Goal: Find specific page/section: Find specific page/section

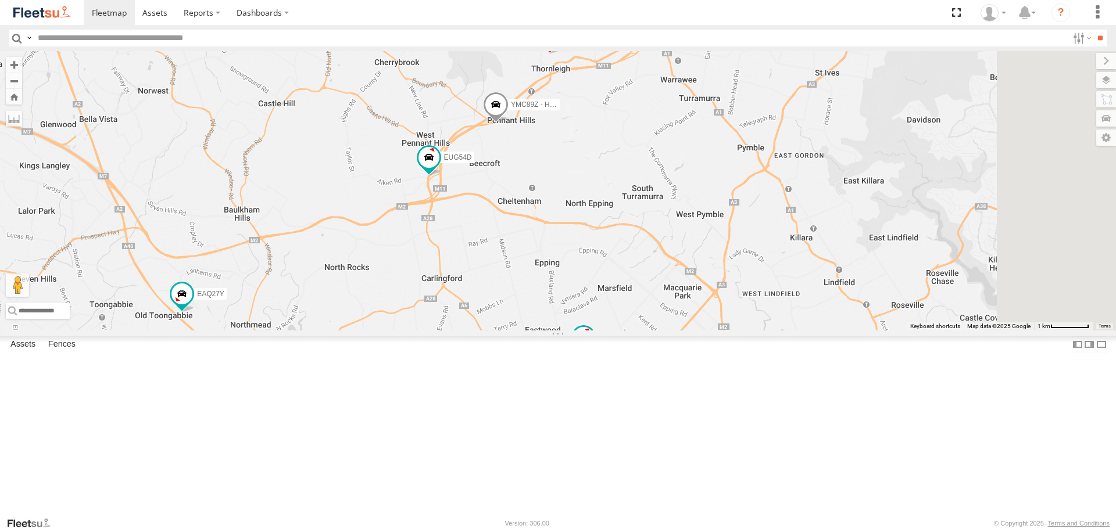
drag, startPoint x: 763, startPoint y: 156, endPoint x: 675, endPoint y: 223, distance: 110.4
click at [675, 223] on div "EAQ27Y FDJ21J EHV94J YLL97T ES026Q YLF23N EBT45K YMC89Z - HiAce EUG54D" at bounding box center [558, 190] width 1116 height 279
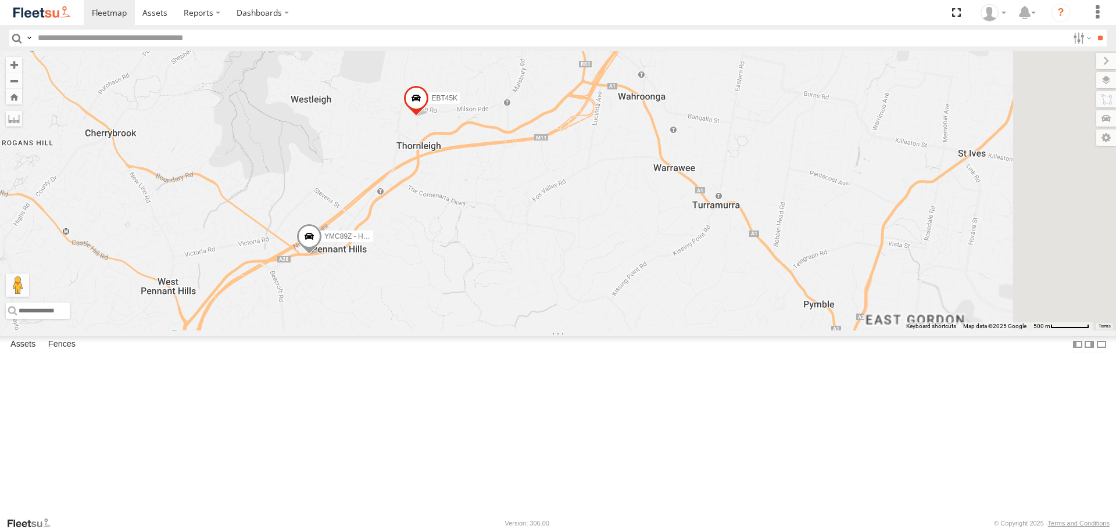
drag, startPoint x: 762, startPoint y: 199, endPoint x: 639, endPoint y: 311, distance: 166.2
click at [639, 311] on div "EAQ27Y FDJ21J EHV94J YLL97T ES026Q YLF23N EBT45K YMC89Z - HiAce EUG54D" at bounding box center [558, 190] width 1116 height 279
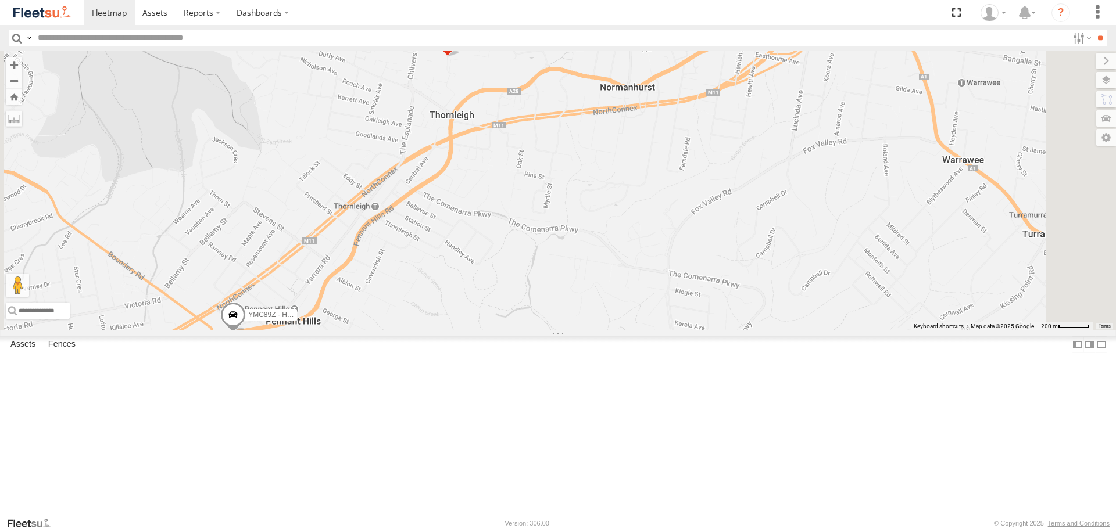
drag, startPoint x: 609, startPoint y: 279, endPoint x: 603, endPoint y: 296, distance: 17.5
click at [603, 296] on div "EAQ27Y FDJ21J EHV94J YLL97T ES026Q YLF23N EBT45K YMC89Z - HiAce EUG54D" at bounding box center [558, 190] width 1116 height 279
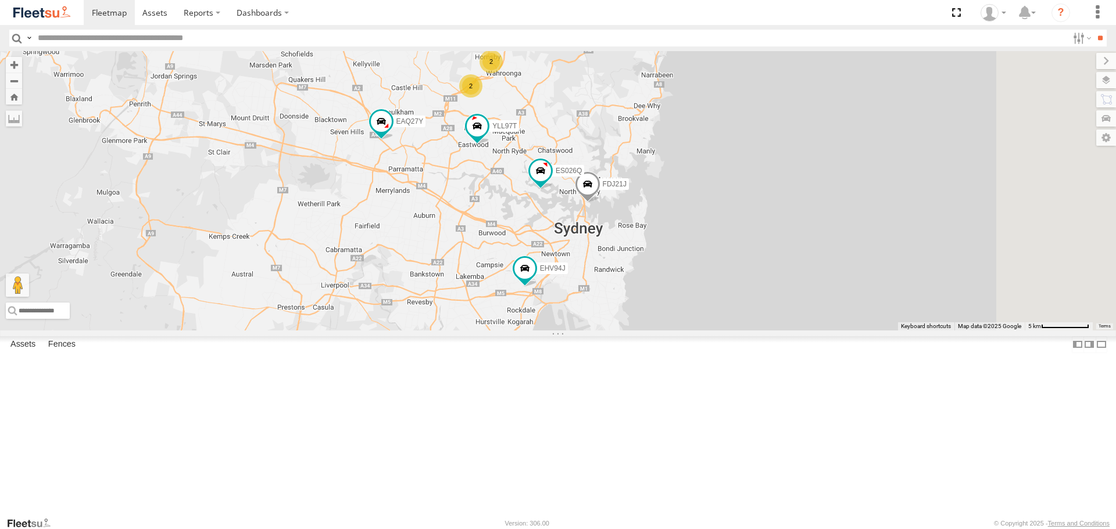
click at [711, 253] on div "EAQ27Y FDJ21J EHV94J YLL97T ES026Q 2 2" at bounding box center [558, 190] width 1116 height 279
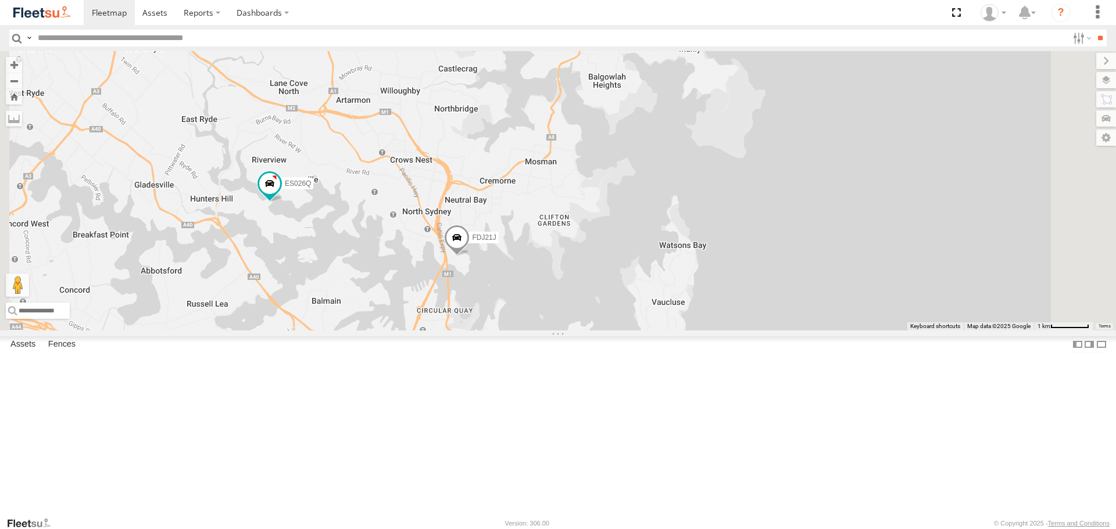
drag, startPoint x: 529, startPoint y: 223, endPoint x: 729, endPoint y: 350, distance: 236.4
click at [729, 330] on div "EAQ27Y FDJ21J EHV94J YLL97T ES026Q" at bounding box center [558, 190] width 1116 height 279
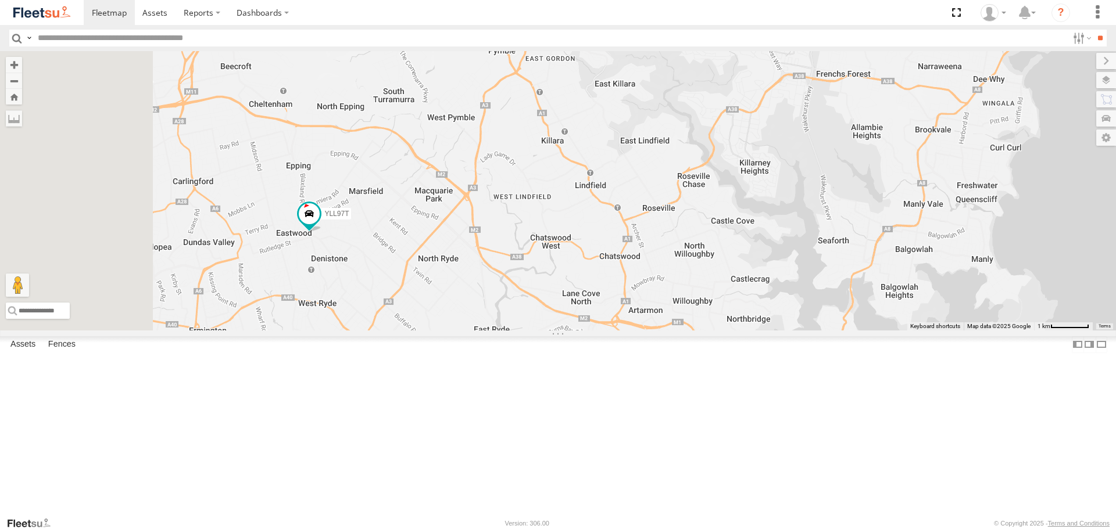
click at [715, 324] on div "EAQ27Y FDJ21J EHV94J YLL97T ES026Q EUG54D" at bounding box center [558, 190] width 1116 height 279
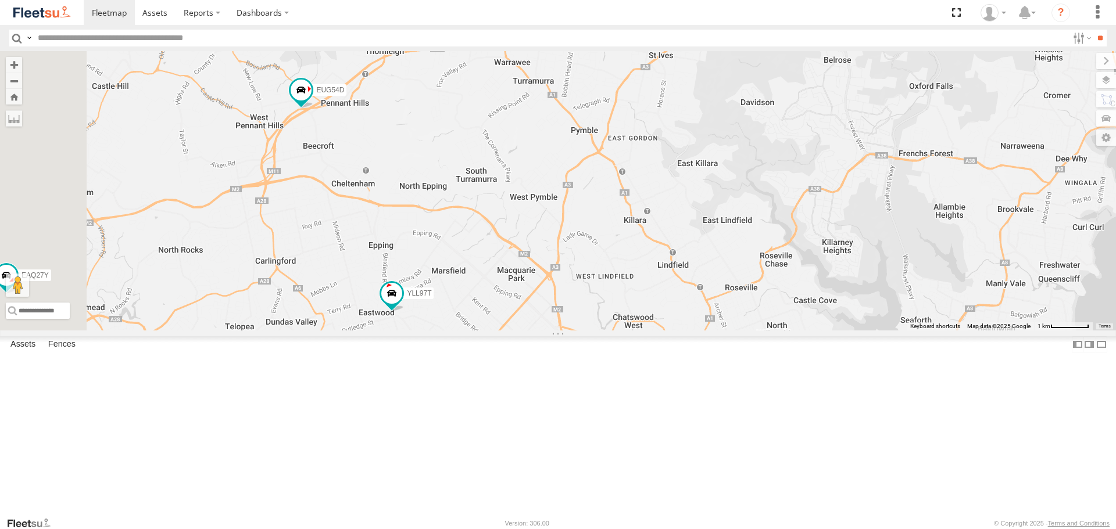
drag, startPoint x: 586, startPoint y: 238, endPoint x: 558, endPoint y: 212, distance: 38.7
click at [651, 292] on div "EAQ27Y FDJ21J EHV94J YLL97T ES026Q EUG54D" at bounding box center [558, 190] width 1116 height 279
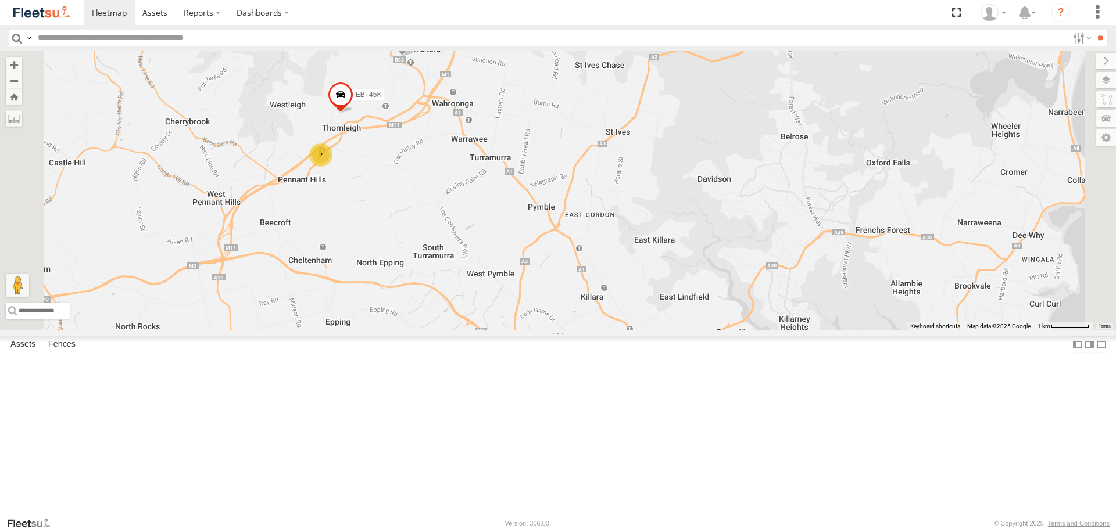
drag, startPoint x: 797, startPoint y: 117, endPoint x: 765, endPoint y: 148, distance: 44.0
click at [765, 148] on div "EAQ27Y FDJ21J EHV94J YLL97T ES026Q YLF23N EBT45K 2" at bounding box center [558, 190] width 1116 height 279
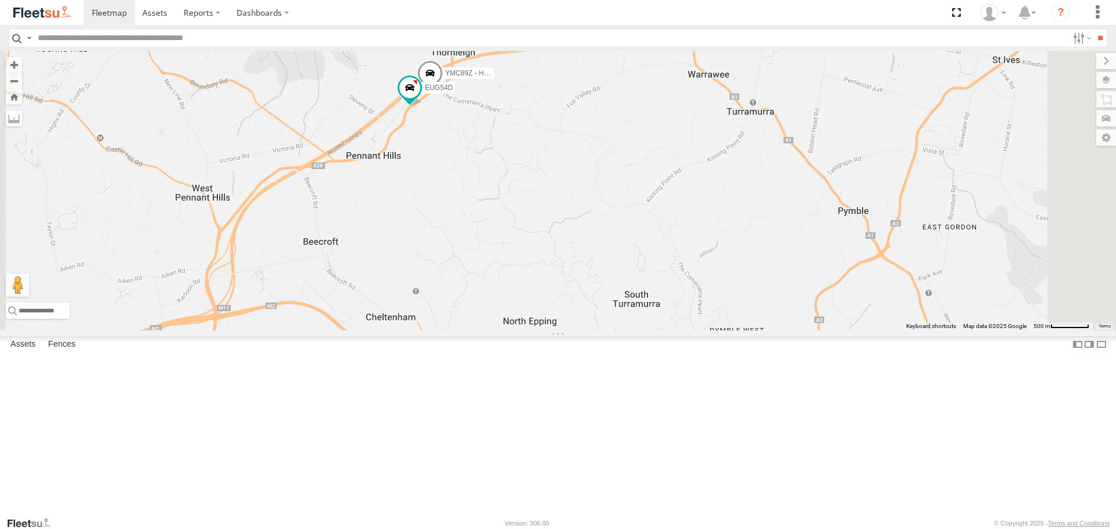
drag, startPoint x: 618, startPoint y: 192, endPoint x: 597, endPoint y: 238, distance: 51.0
click at [597, 238] on div "EAQ27Y FDJ21J EHV94J YLL97T ES026Q YLF23N EBT45K YMC89Z - HiAce EUG54D" at bounding box center [558, 190] width 1116 height 279
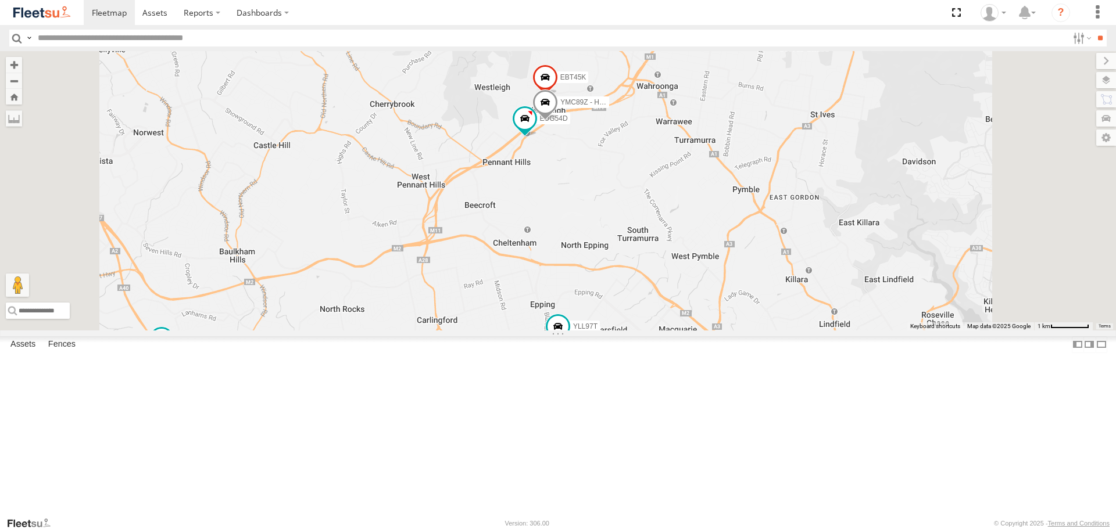
drag, startPoint x: 604, startPoint y: 169, endPoint x: 582, endPoint y: 195, distance: 33.4
click at [582, 195] on div "EAQ27Y YLF23N FDJ21J YLL97T ES026Q EUG54D EBT45K YMC89Z - HiAce" at bounding box center [558, 190] width 1116 height 279
